Goal: Download file/media

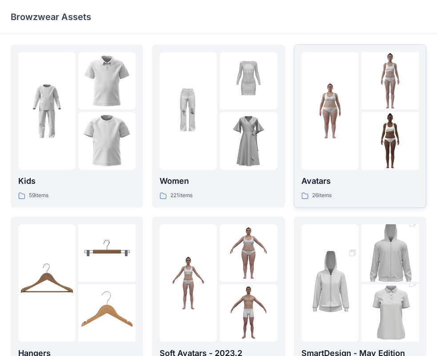
click at [339, 118] on img at bounding box center [330, 110] width 57 height 57
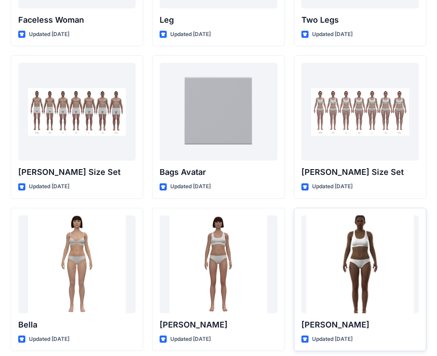
scroll to position [884, 0]
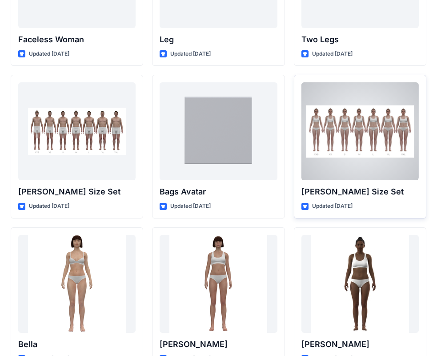
click at [360, 155] on div at bounding box center [360, 131] width 117 height 98
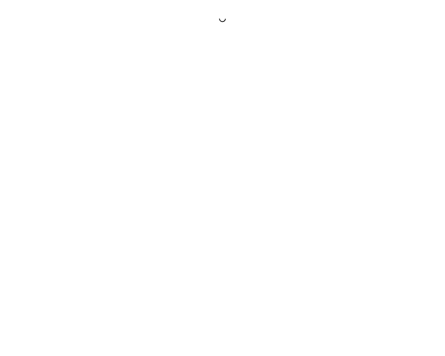
click at [360, 155] on div at bounding box center [222, 178] width 445 height 356
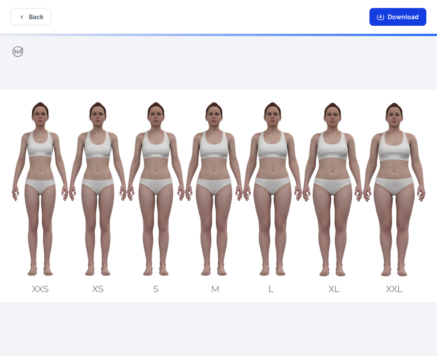
click at [416, 17] on button "Download" at bounding box center [398, 17] width 57 height 18
